Goal: Transaction & Acquisition: Obtain resource

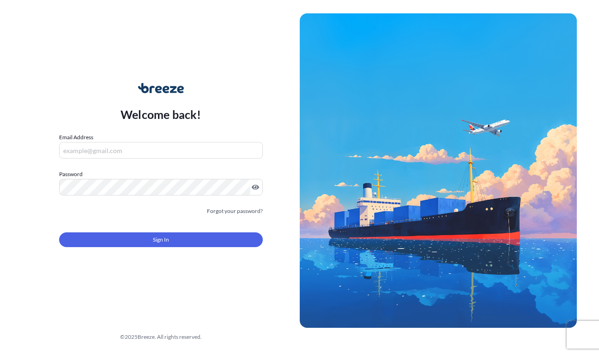
click at [181, 143] on input "Email Address" at bounding box center [161, 150] width 204 height 17
type input "[EMAIL_ADDRESS][DOMAIN_NAME]"
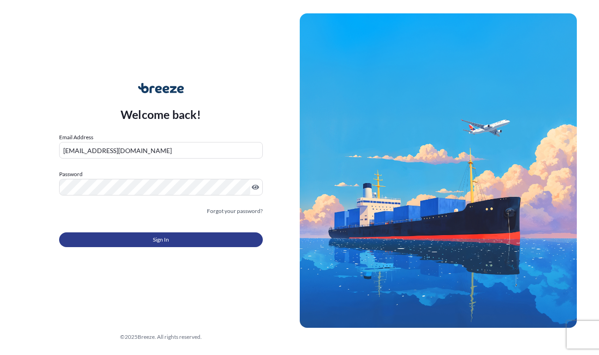
click at [154, 243] on span "Sign In" at bounding box center [161, 239] width 16 height 9
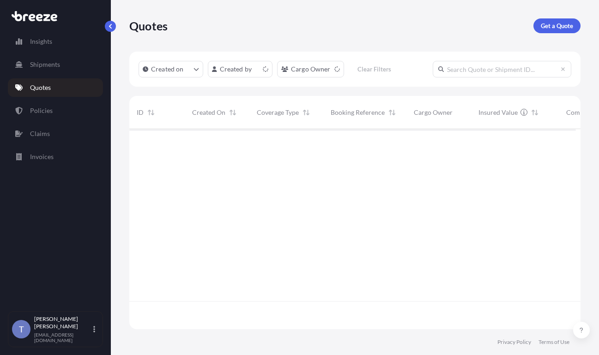
scroll to position [189, 440]
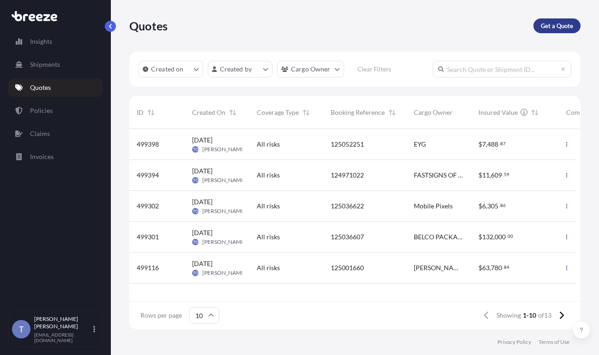
click at [455, 29] on p "Get a Quote" at bounding box center [557, 25] width 32 height 9
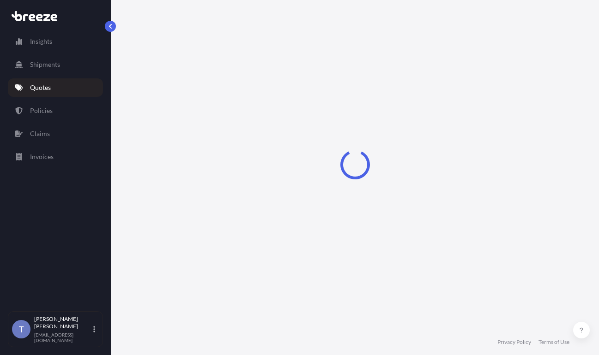
scroll to position [17, 0]
select select "Sea"
select select "1"
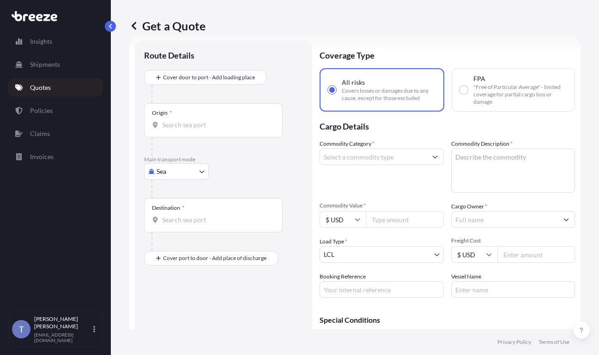
click at [455, 113] on div "Get a Quote Route Details Cover door to port - Add loading place Place of loadi…" at bounding box center [355, 165] width 488 height 330
click at [66, 94] on link "Quotes" at bounding box center [55, 87] width 95 height 18
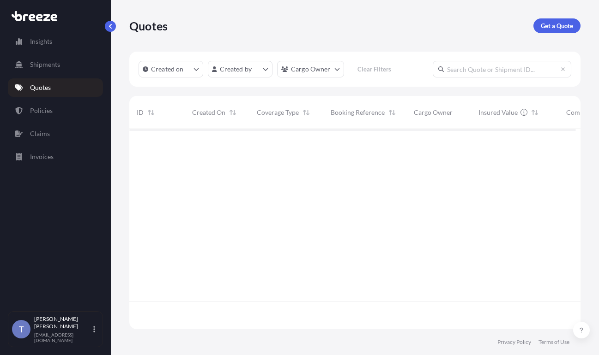
scroll to position [189, 440]
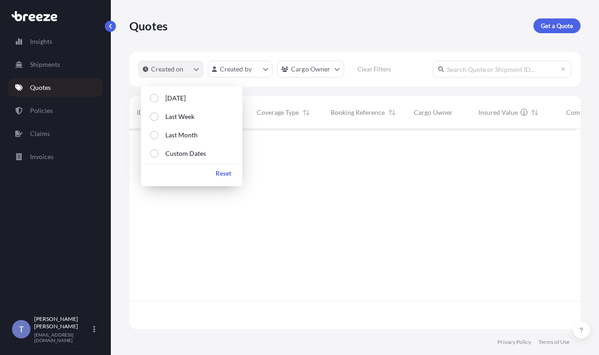
click at [184, 74] on p "Created on" at bounding box center [167, 69] width 33 height 9
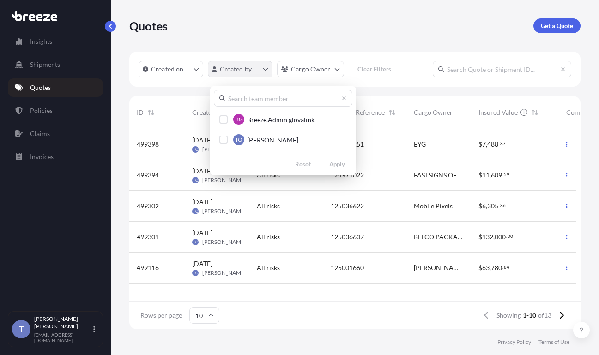
click at [247, 75] on html "Insights Shipments Quotes Policies Claims Invoices T [PERSON_NAME] [EMAIL_ADDRE…" at bounding box center [299, 212] width 599 height 425
click at [313, 78] on html "Insights Shipments Quotes Policies Claims Invoices T [PERSON_NAME] [EMAIL_ADDRE…" at bounding box center [299, 212] width 599 height 425
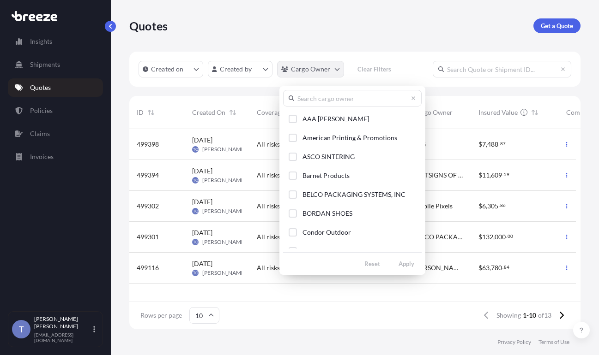
click at [343, 78] on html "Insights Shipments Quotes Policies Claims Invoices T [PERSON_NAME] [EMAIL_ADDRE…" at bounding box center [299, 212] width 599 height 425
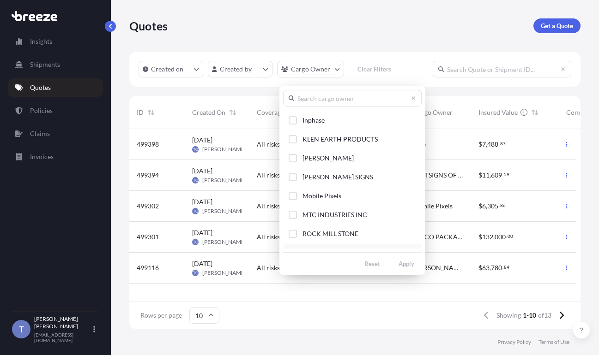
scroll to position [179, 0]
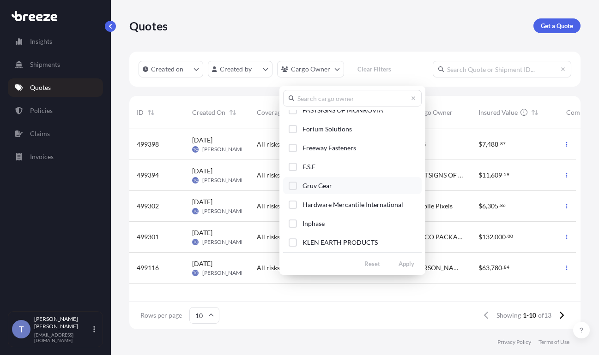
click at [301, 194] on button "Gruv Gear" at bounding box center [352, 185] width 139 height 17
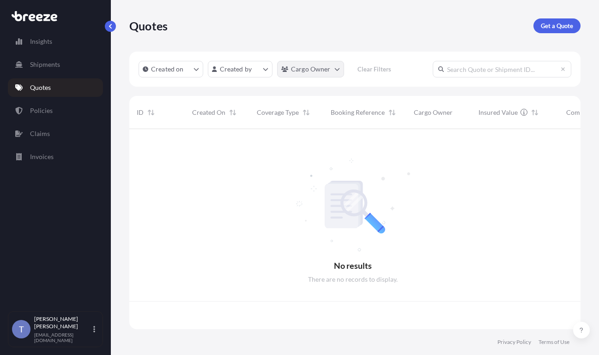
scroll to position [189, 440]
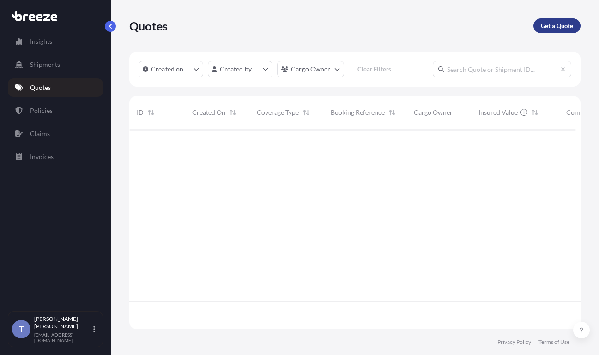
click at [455, 30] on p "Get a Quote" at bounding box center [557, 25] width 32 height 9
select select "Sea"
select select "1"
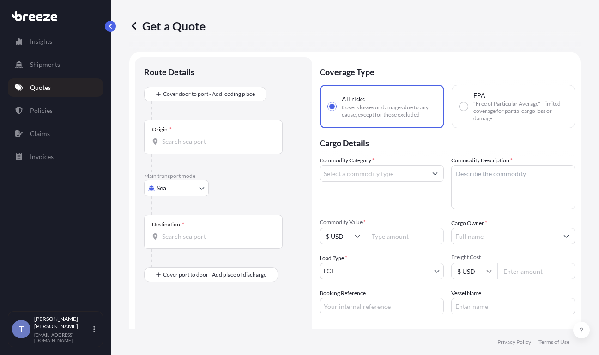
scroll to position [17, 0]
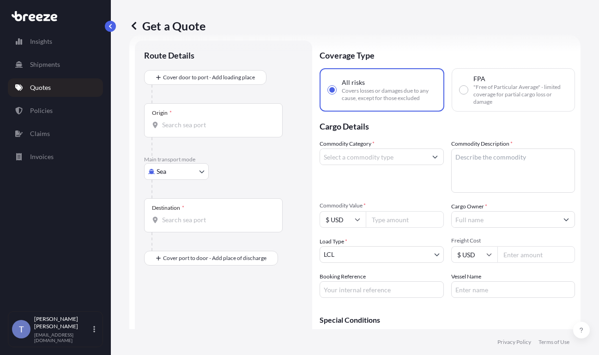
click at [190, 194] on body "Insights Shipments Quotes Policies Claims Invoices T [PERSON_NAME] [EMAIL_ADDRE…" at bounding box center [299, 212] width 599 height 425
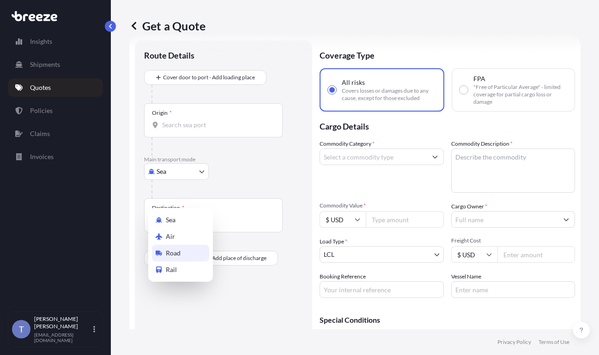
click at [188, 255] on div "Road" at bounding box center [180, 253] width 57 height 17
select select "Road"
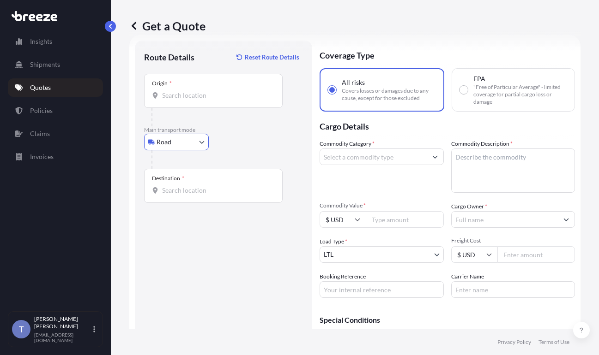
click at [188, 100] on input "Origin *" at bounding box center [216, 95] width 109 height 9
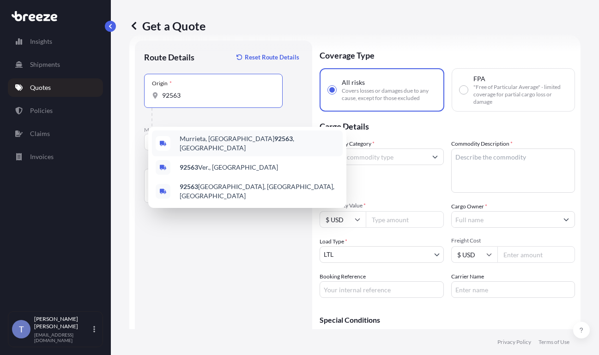
click at [211, 146] on span "[GEOGRAPHIC_DATA] , [GEOGRAPHIC_DATA]" at bounding box center [259, 143] width 159 height 18
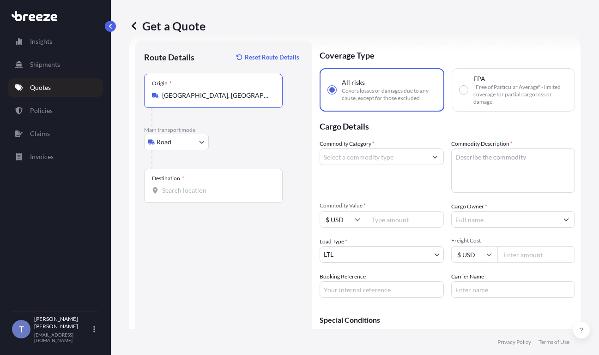
type input "[GEOGRAPHIC_DATA], [GEOGRAPHIC_DATA]"
click at [190, 195] on input "Destination *" at bounding box center [216, 190] width 109 height 9
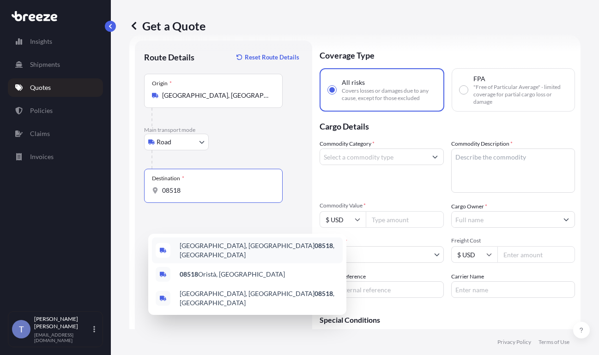
click at [212, 253] on span "[PERSON_NAME][GEOGRAPHIC_DATA] , [GEOGRAPHIC_DATA]" at bounding box center [259, 250] width 159 height 18
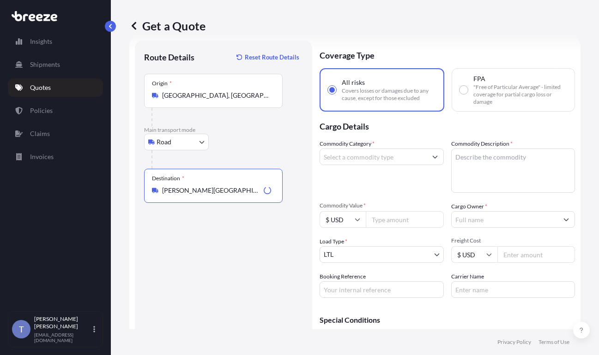
type input "[PERSON_NAME][GEOGRAPHIC_DATA], [GEOGRAPHIC_DATA]"
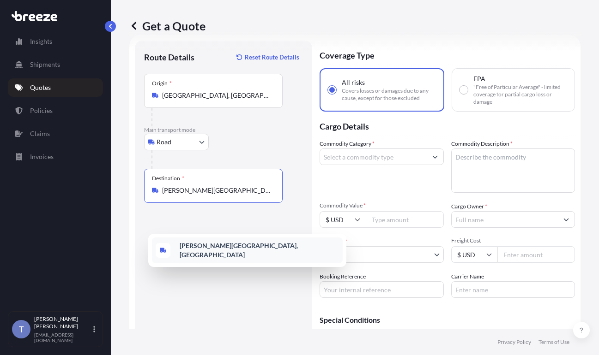
click at [241, 251] on b "[PERSON_NAME][GEOGRAPHIC_DATA], [GEOGRAPHIC_DATA]" at bounding box center [239, 250] width 118 height 17
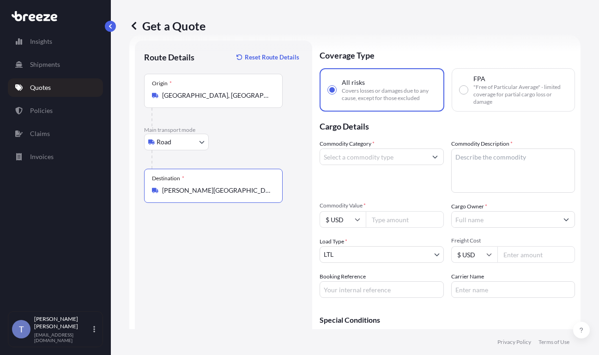
click at [390, 165] on input "Commodity Category *" at bounding box center [373, 157] width 107 height 17
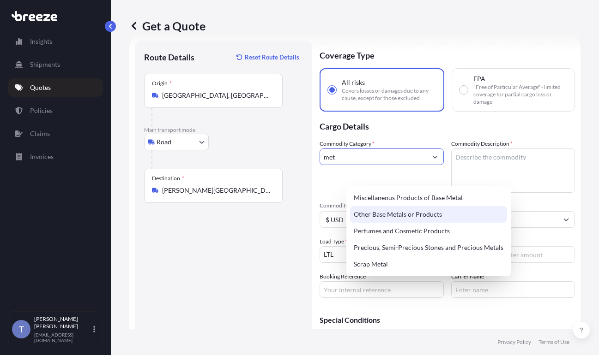
click at [418, 212] on div "Other Base Metals or Products" at bounding box center [428, 214] width 157 height 17
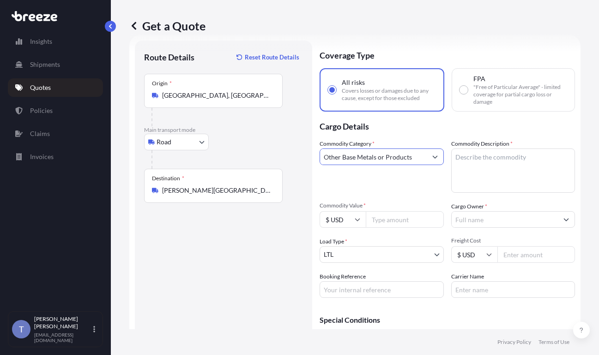
type input "Other Base Metals or Products"
click at [418, 193] on div "Commodity Category * Other Base Metals or Products" at bounding box center [381, 166] width 124 height 54
drag, startPoint x: 581, startPoint y: 102, endPoint x: 573, endPoint y: 109, distance: 10.5
click at [455, 102] on div "Get a Quote Route Details Reset Route Details Place of loading Road Road Rail O…" at bounding box center [355, 165] width 488 height 330
click at [427, 228] on input "Commodity Value *" at bounding box center [405, 219] width 78 height 17
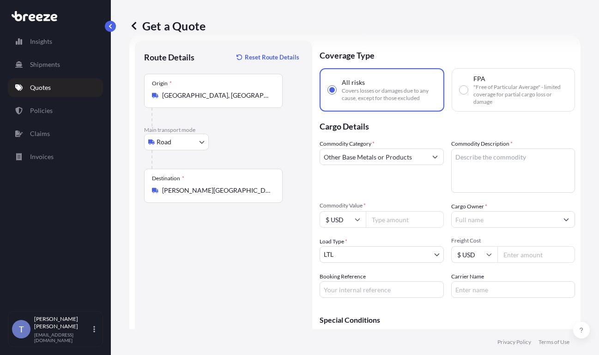
paste input "2332.10"
type input "2332.10"
click at [455, 184] on textarea "Commodity Description *" at bounding box center [513, 171] width 124 height 44
click at [455, 176] on textarea "Commodity Description *" at bounding box center [513, 171] width 124 height 44
paste textarea "Steel Utility Carts - 8716.80.5090"
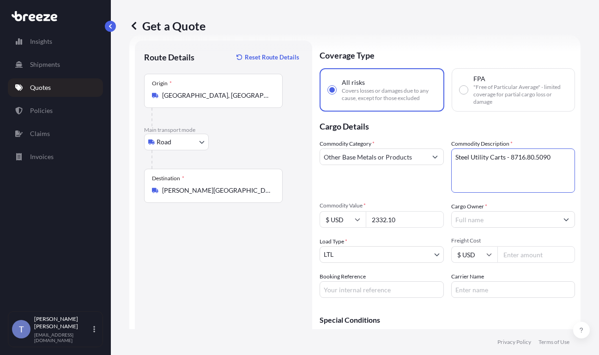
type textarea "Steel Utility Carts - 8716.80.5090"
click at [427, 215] on div "Commodity Category * Other Base Metals or Products Commodity Description * Stee…" at bounding box center [446, 218] width 255 height 159
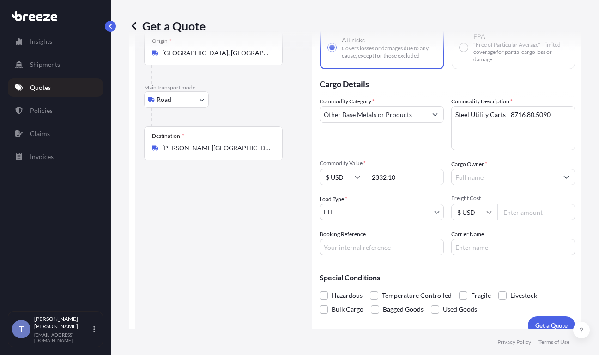
scroll to position [109, 0]
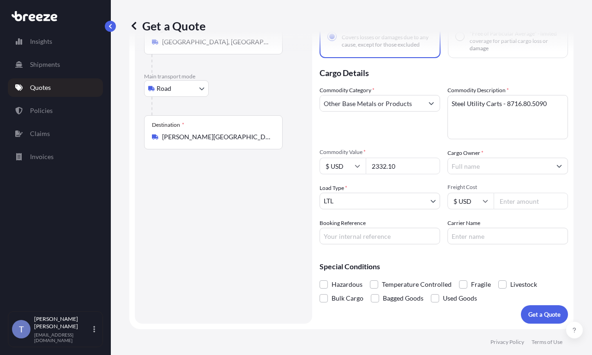
click at [455, 158] on input "Cargo Owner *" at bounding box center [499, 166] width 103 height 17
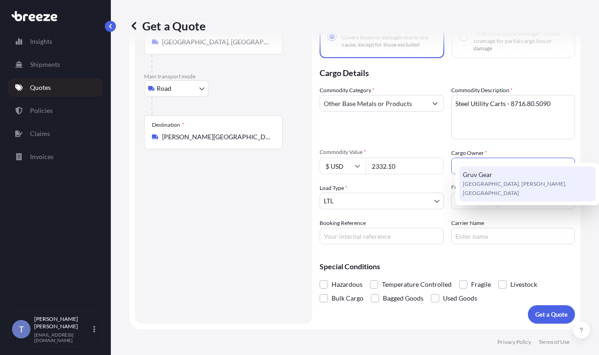
click at [455, 175] on span "Gruv Gear" at bounding box center [478, 174] width 30 height 9
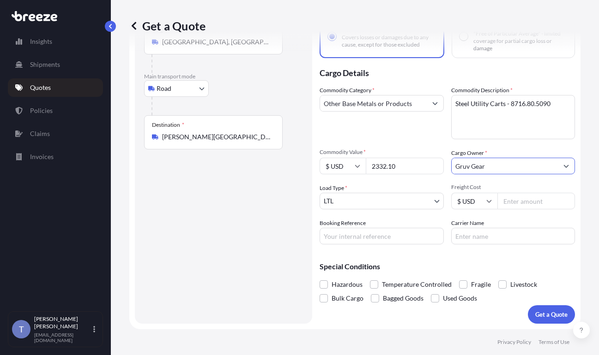
type input "Gruv Gear"
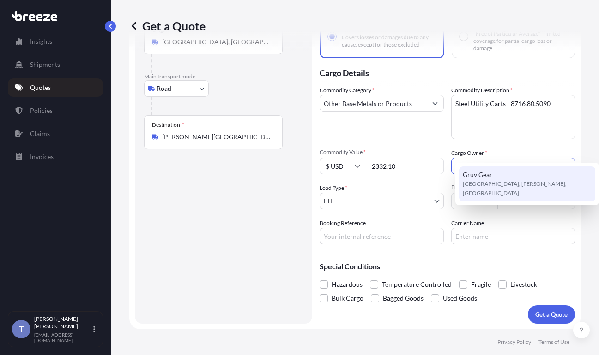
click at [455, 173] on div "Gruv Gear 23810 [GEOGRAPHIC_DATA], [PERSON_NAME], [GEOGRAPHIC_DATA]" at bounding box center [527, 184] width 136 height 35
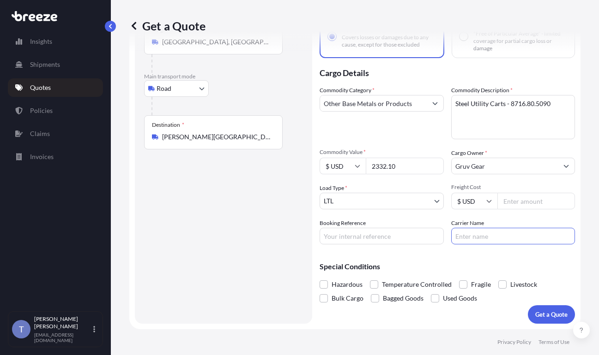
click at [455, 228] on input "Carrier Name" at bounding box center [513, 236] width 124 height 17
type input "Roadrunner"
click at [455, 281] on span at bounding box center [463, 285] width 8 height 8
click at [455, 278] on input "Fragile" at bounding box center [459, 278] width 0 height 0
click at [455, 193] on input "Freight Cost" at bounding box center [536, 201] width 78 height 17
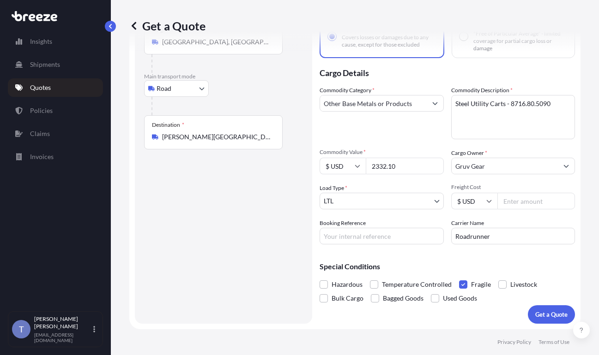
type input "2"
type input "320.41"
click at [455, 252] on div "Special Conditions Hazardous Temperature Controlled Fragile Livestock Bulk Carg…" at bounding box center [446, 279] width 255 height 54
click at [455, 257] on div "Coverage Type All risks Covers losses or damages due to any cause, except for t…" at bounding box center [446, 155] width 255 height 337
click at [398, 228] on input "Booking Reference" at bounding box center [381, 236] width 124 height 17
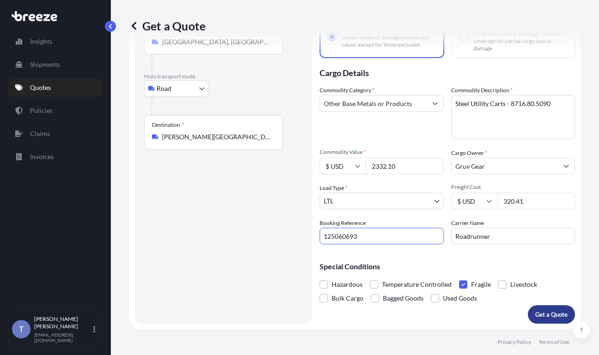
type input "125060693"
click at [455, 306] on button "Get a Quote" at bounding box center [551, 315] width 47 height 18
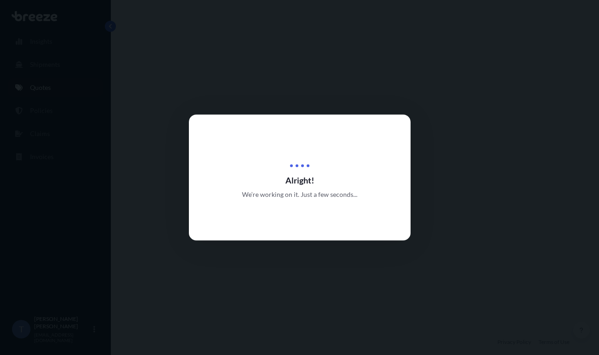
select select "Road"
select select "1"
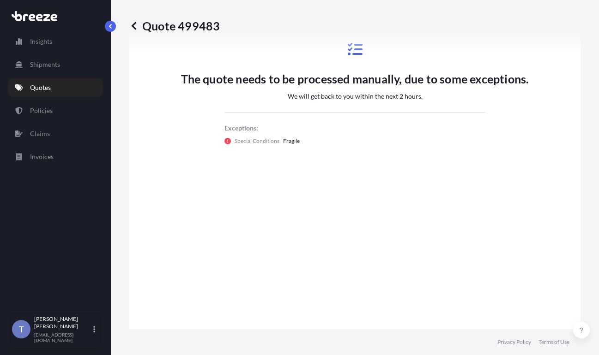
scroll to position [673, 0]
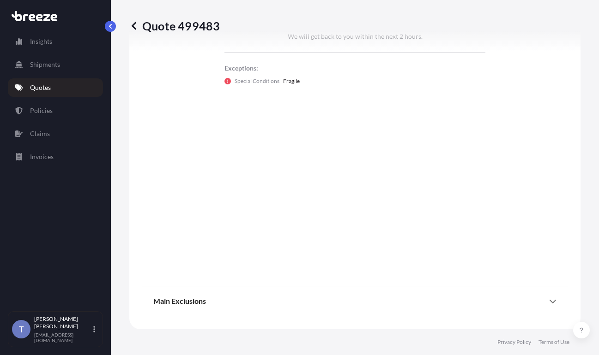
click at [66, 95] on link "Quotes" at bounding box center [55, 87] width 95 height 18
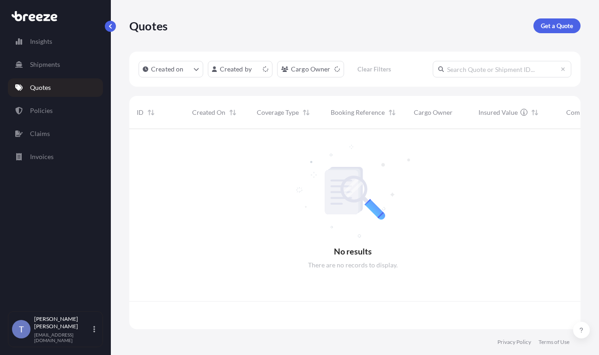
scroll to position [189, 440]
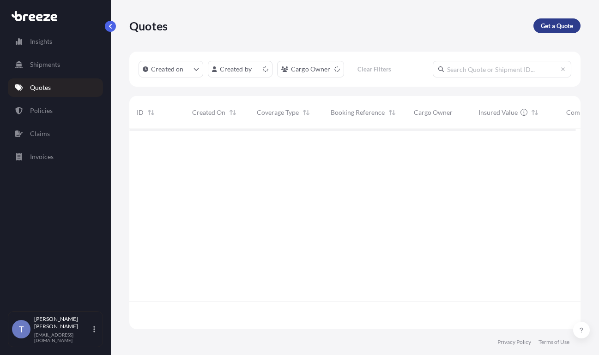
click at [455, 24] on p "Get a Quote" at bounding box center [557, 25] width 32 height 9
select select "Sea"
select select "1"
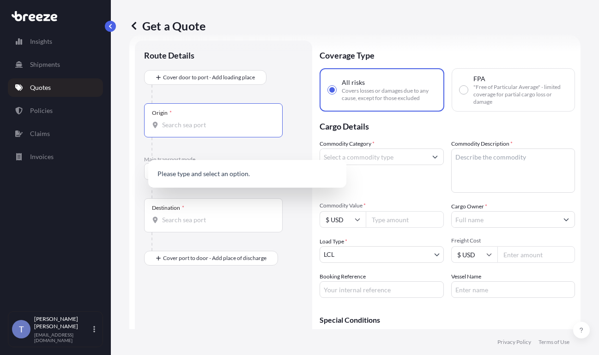
click at [218, 130] on input "Origin *" at bounding box center [216, 125] width 109 height 9
click at [193, 130] on input "Origin *" at bounding box center [216, 125] width 109 height 9
type input "92563"
click at [175, 198] on body "Insights Shipments Quotes Policies Claims Invoices T [PERSON_NAME] [EMAIL_ADDRE…" at bounding box center [299, 212] width 599 height 425
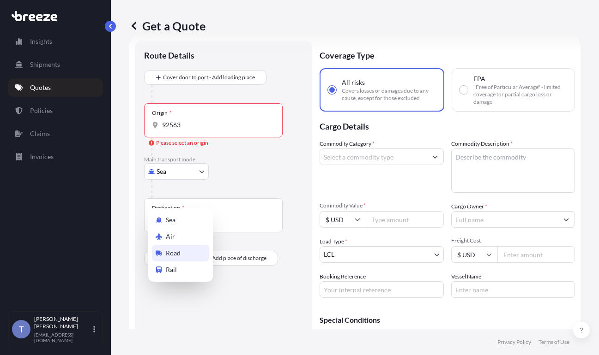
click at [191, 258] on div "Road" at bounding box center [180, 253] width 57 height 17
select select "Road"
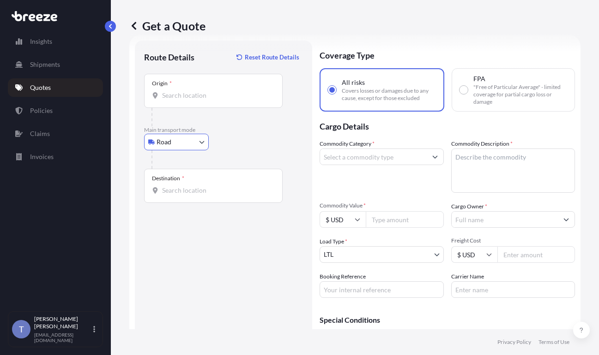
click at [196, 108] on div "Origin *" at bounding box center [213, 91] width 139 height 34
click at [196, 100] on input "Origin *" at bounding box center [216, 95] width 109 height 9
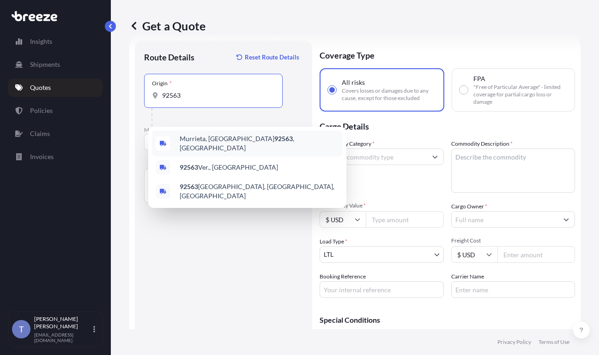
click at [208, 147] on span "[GEOGRAPHIC_DATA] , [GEOGRAPHIC_DATA]" at bounding box center [259, 143] width 159 height 18
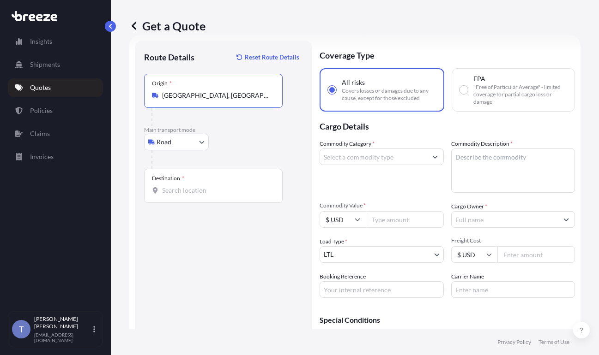
type input "[GEOGRAPHIC_DATA], [GEOGRAPHIC_DATA]"
click at [165, 203] on div "Destination *" at bounding box center [213, 186] width 139 height 34
click at [165, 195] on input "Destination *" at bounding box center [216, 190] width 109 height 9
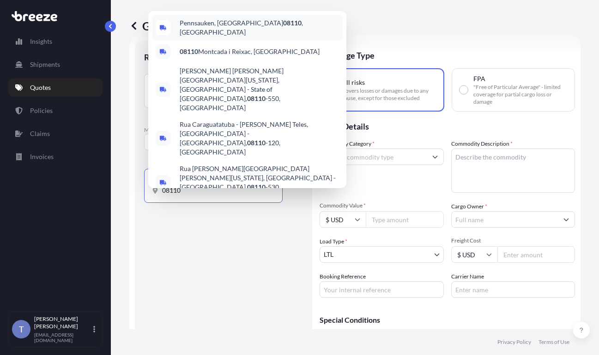
click at [222, 37] on span "[GEOGRAPHIC_DATA] , [GEOGRAPHIC_DATA]" at bounding box center [259, 27] width 159 height 18
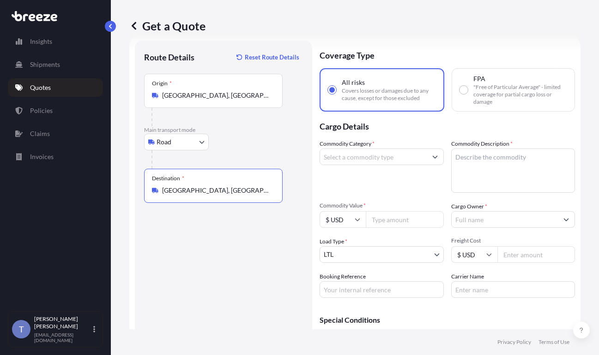
type input "[GEOGRAPHIC_DATA], [GEOGRAPHIC_DATA]"
click at [374, 165] on input "Commodity Category *" at bounding box center [373, 157] width 107 height 17
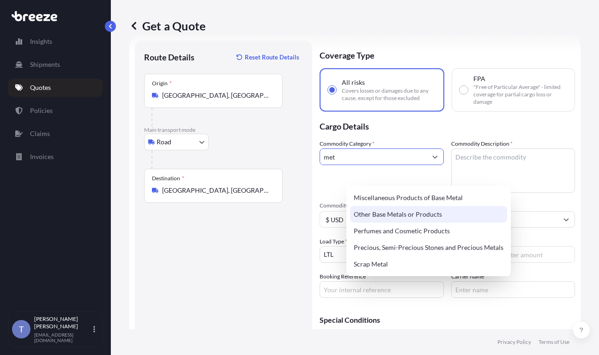
click at [419, 218] on div "Other Base Metals or Products" at bounding box center [428, 214] width 157 height 17
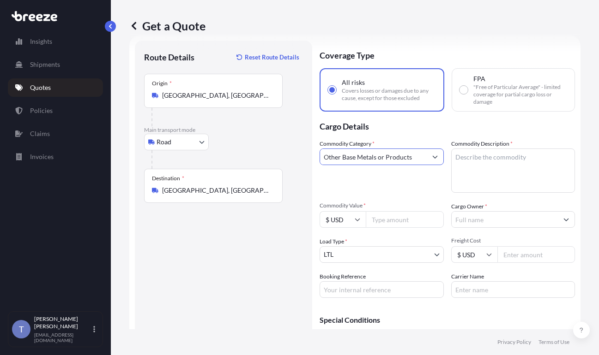
type input "Other Base Metals or Products"
click at [455, 187] on textarea "Commodity Description *" at bounding box center [513, 171] width 124 height 44
click at [455, 228] on input "Cargo Owner *" at bounding box center [505, 219] width 107 height 17
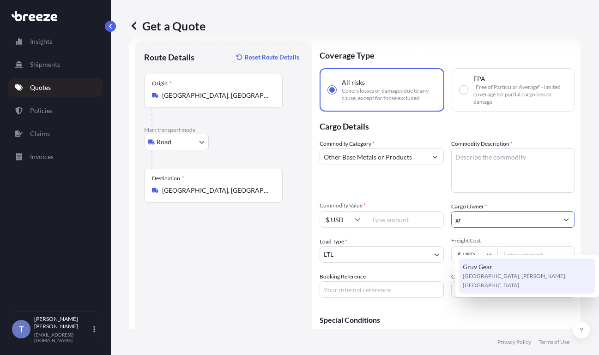
click at [455, 265] on div "Gruv Gear 23810 [GEOGRAPHIC_DATA], [PERSON_NAME], [GEOGRAPHIC_DATA]" at bounding box center [527, 276] width 136 height 35
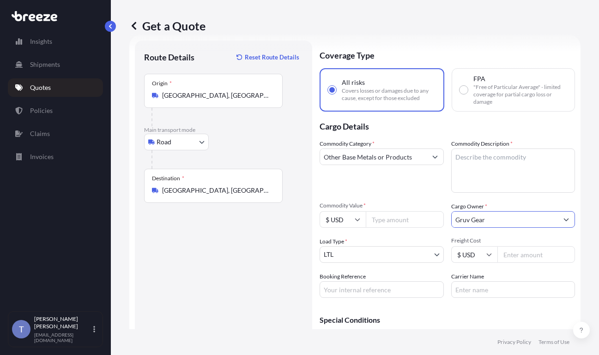
type input "Gruv Gear"
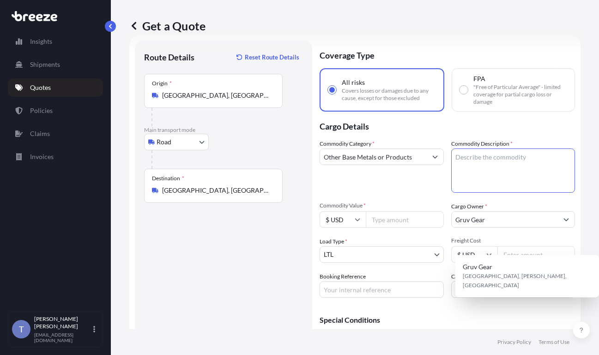
click at [455, 193] on textarea "Commodity Description *" at bounding box center [513, 171] width 124 height 44
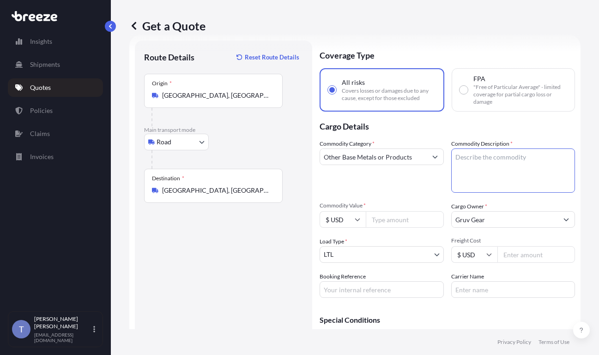
paste textarea "Steel Utility Carts - 8716.80.5090"
type textarea "Steel Utility Carts"
